Goal: Navigation & Orientation: Find specific page/section

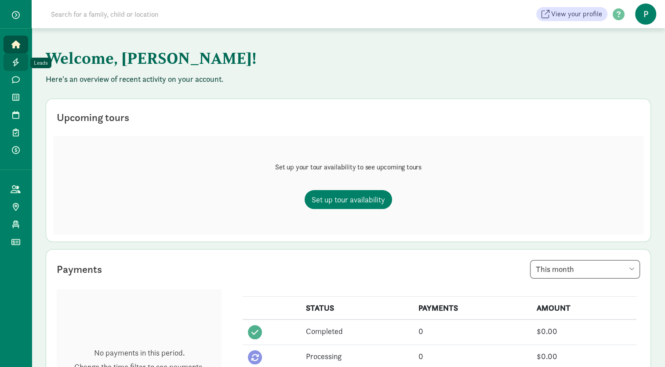
click at [17, 63] on icon at bounding box center [15, 62] width 7 height 8
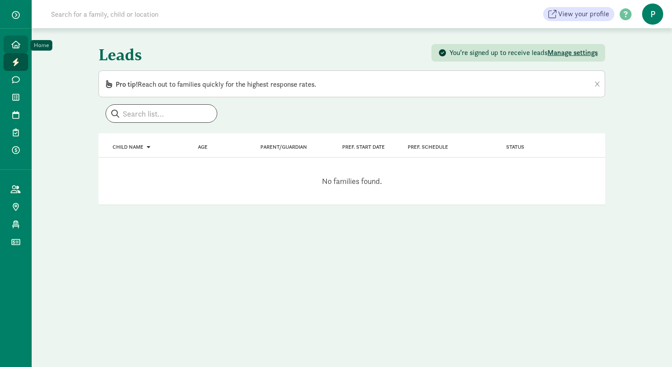
click at [18, 47] on icon at bounding box center [15, 44] width 9 height 8
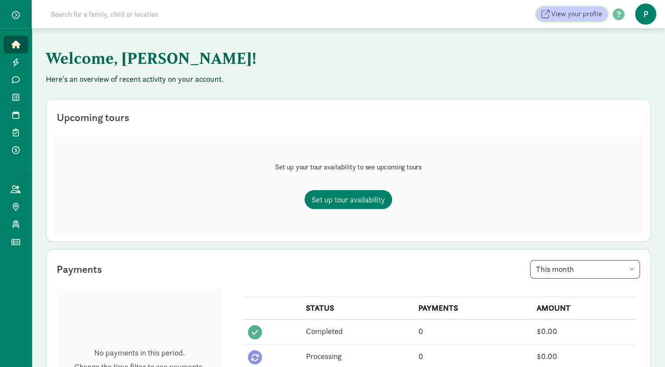
click at [570, 12] on span "View your profile" at bounding box center [576, 14] width 51 height 11
